Goal: Information Seeking & Learning: Learn about a topic

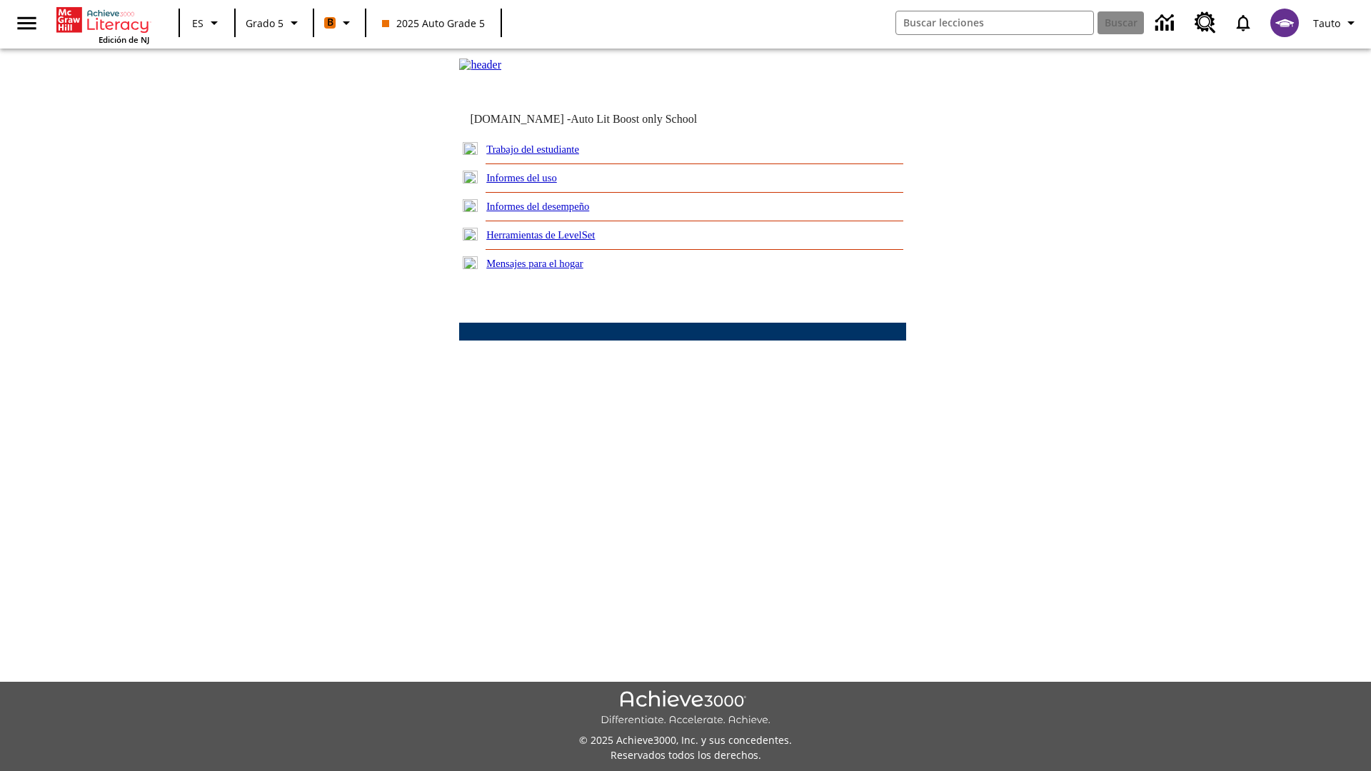
click at [557, 212] on link "Informes del desempeño" at bounding box center [537, 206] width 103 height 11
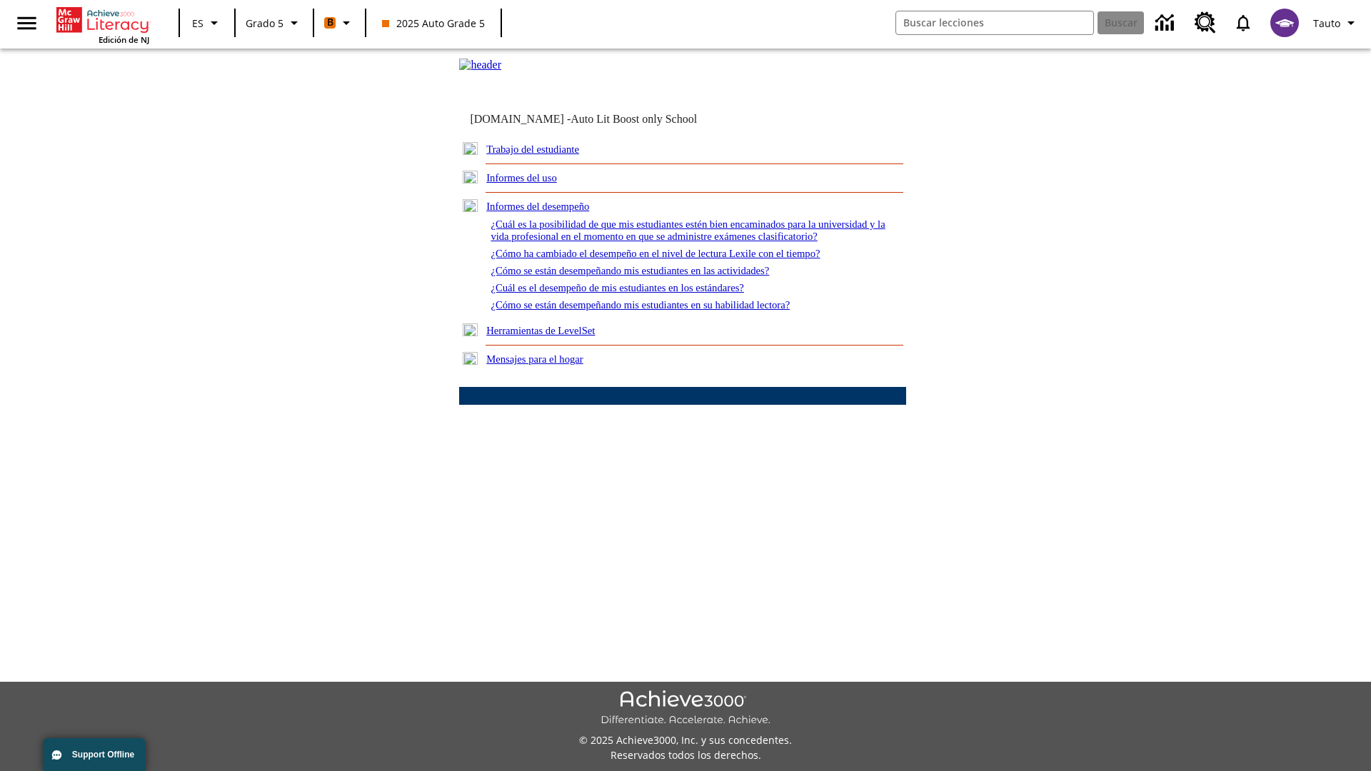
click at [678, 242] on link "¿Cuál es la posibilidad de que mis estudiantes estén bien encaminados para la u…" at bounding box center [688, 230] width 394 height 24
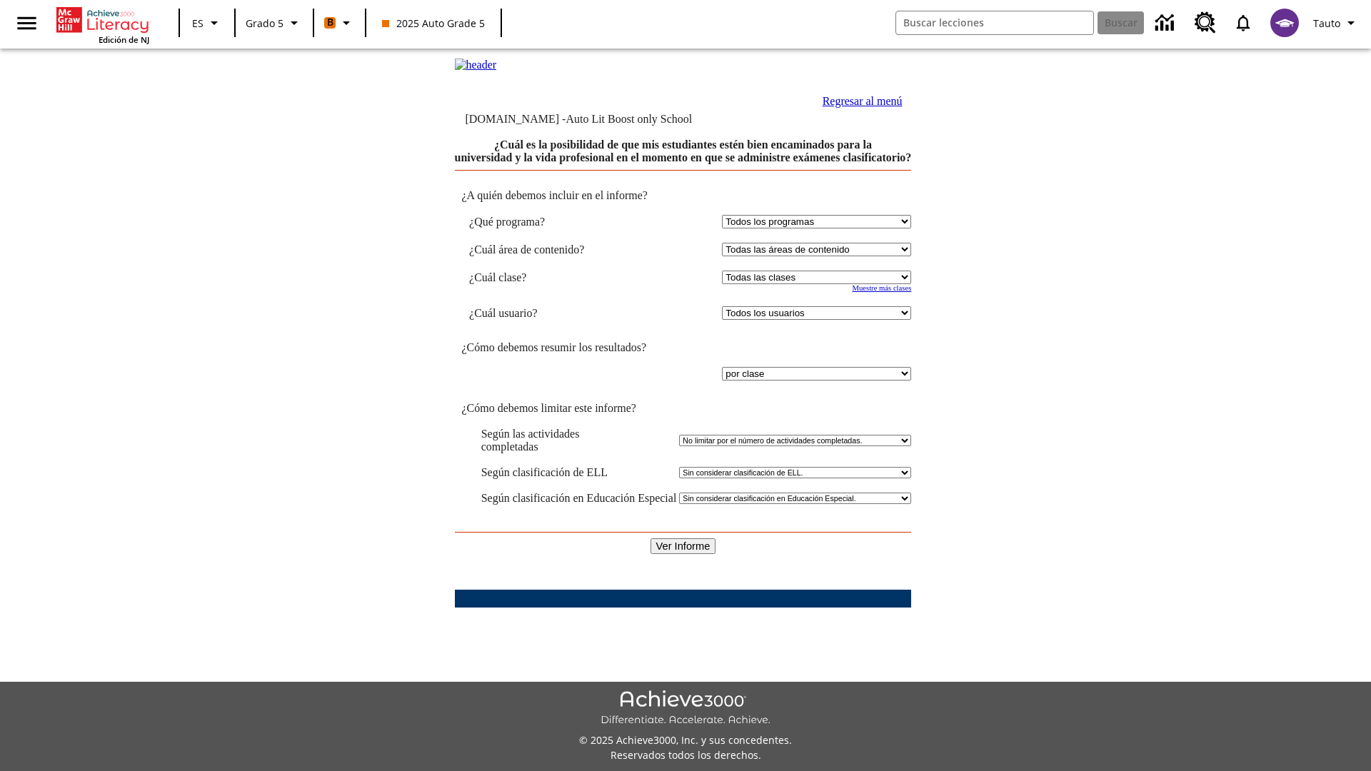
select select "11133131"
